Goal: Information Seeking & Learning: Find specific fact

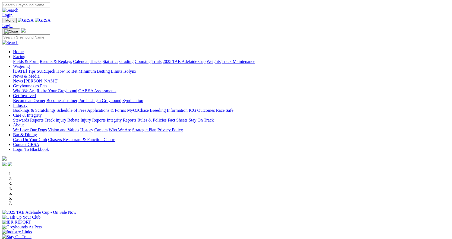
click at [72, 59] on link "Results & Replays" at bounding box center [56, 61] width 32 height 5
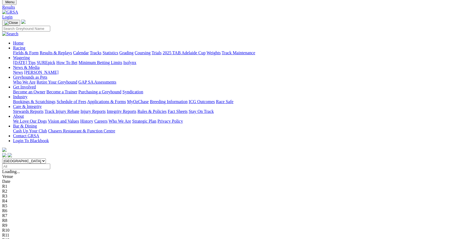
scroll to position [27, 0]
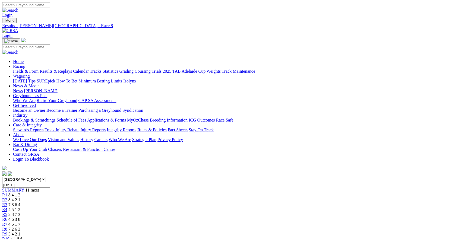
click at [273, 222] on div "R7 4 5 1 7" at bounding box center [226, 224] width 448 height 5
click at [20, 232] on span "3 4 2 1" at bounding box center [14, 234] width 12 height 5
click at [7, 217] on span "R6" at bounding box center [4, 219] width 5 height 5
click at [72, 69] on link "Results & Replays" at bounding box center [56, 71] width 32 height 5
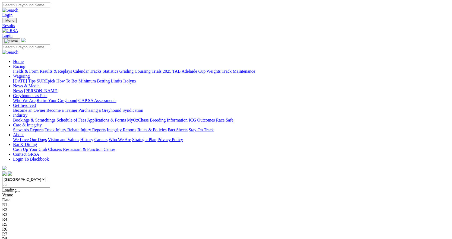
scroll to position [27, 0]
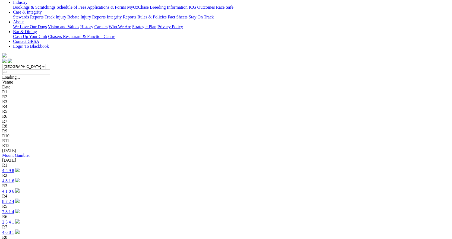
scroll to position [122, 0]
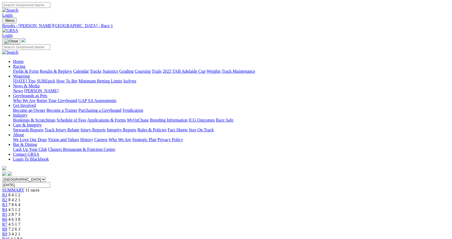
click at [39, 188] on span "11 races" at bounding box center [32, 190] width 14 height 5
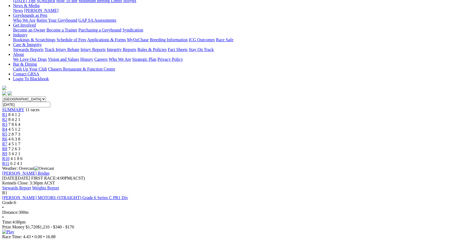
scroll to position [136, 0]
